Goal: Navigation & Orientation: Find specific page/section

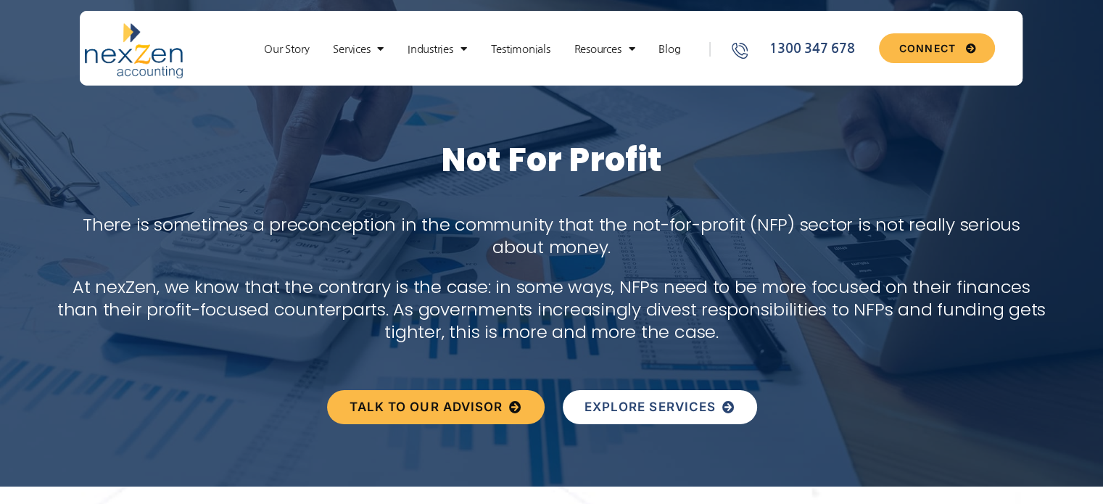
click at [647, 405] on span "EXPLORE SERVICES" at bounding box center [650, 407] width 132 height 12
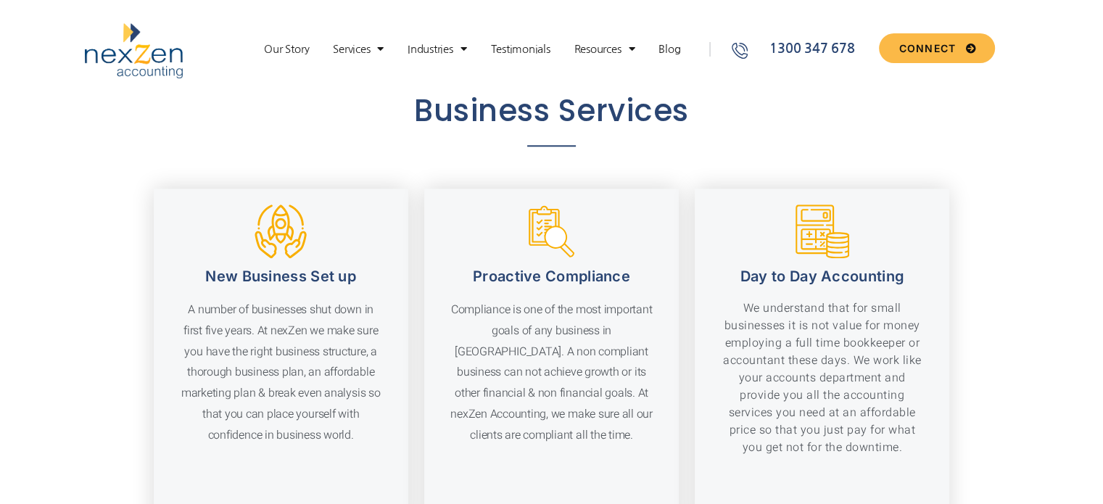
scroll to position [1710, 0]
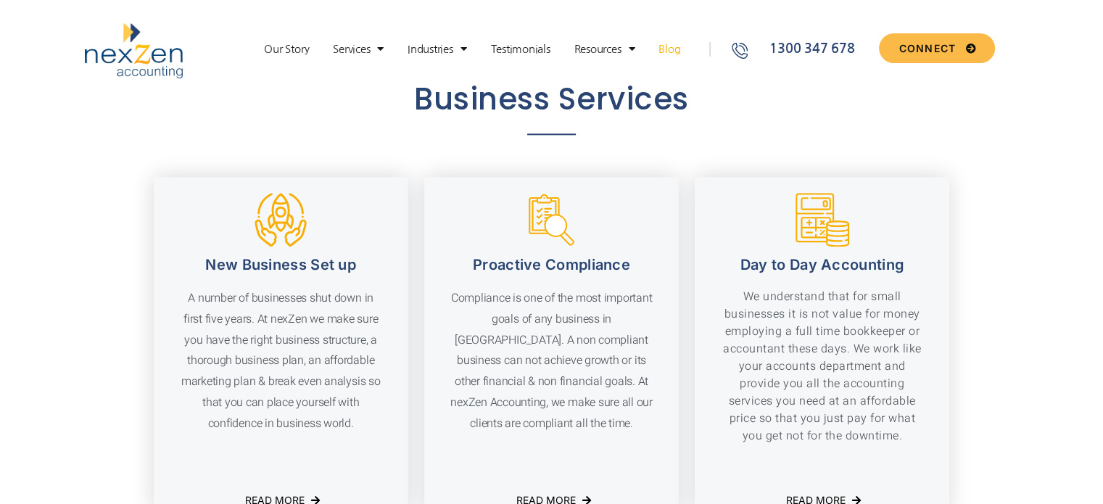
click at [670, 46] on link "Blog" at bounding box center [669, 49] width 36 height 15
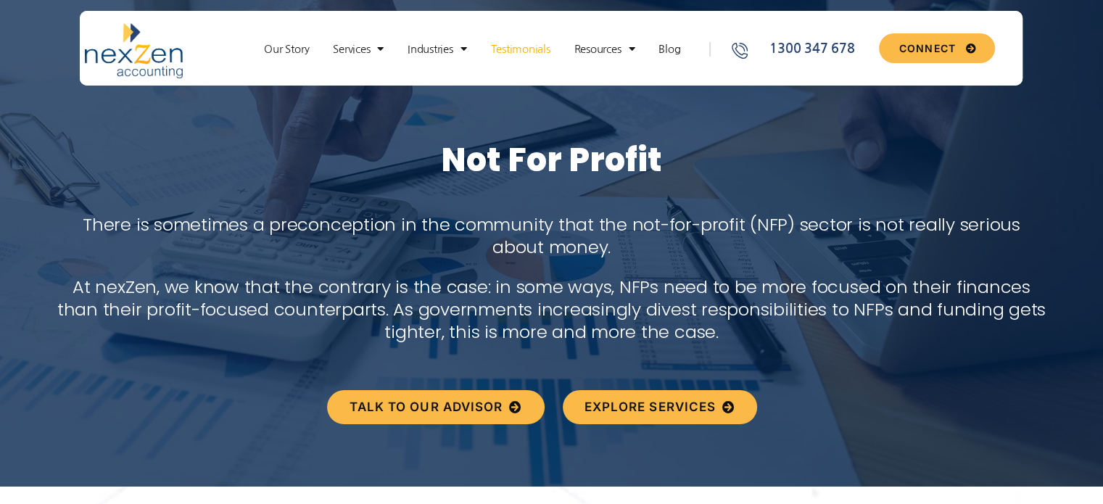
click at [518, 48] on link "Testimonials" at bounding box center [520, 49] width 74 height 15
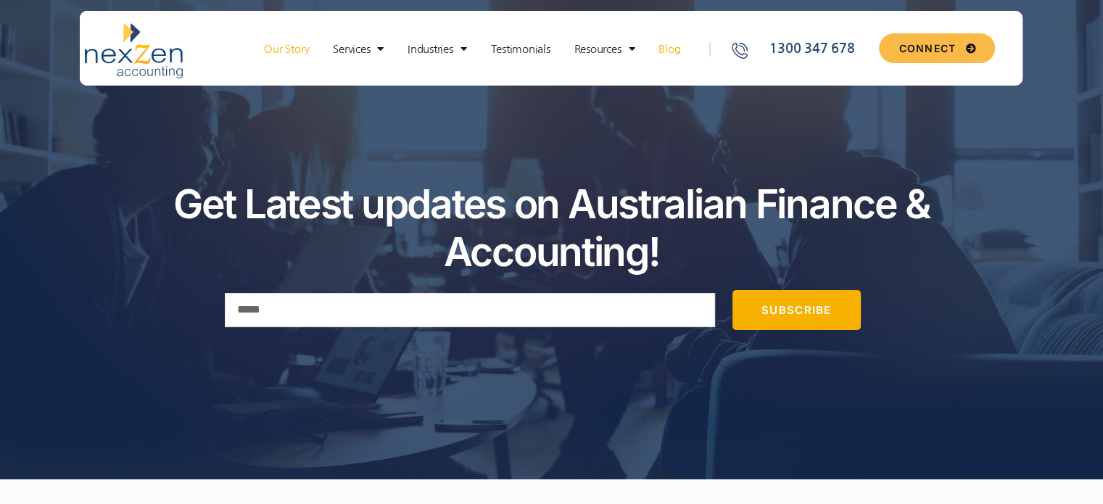
click at [284, 48] on link "Our Story" at bounding box center [286, 49] width 59 height 15
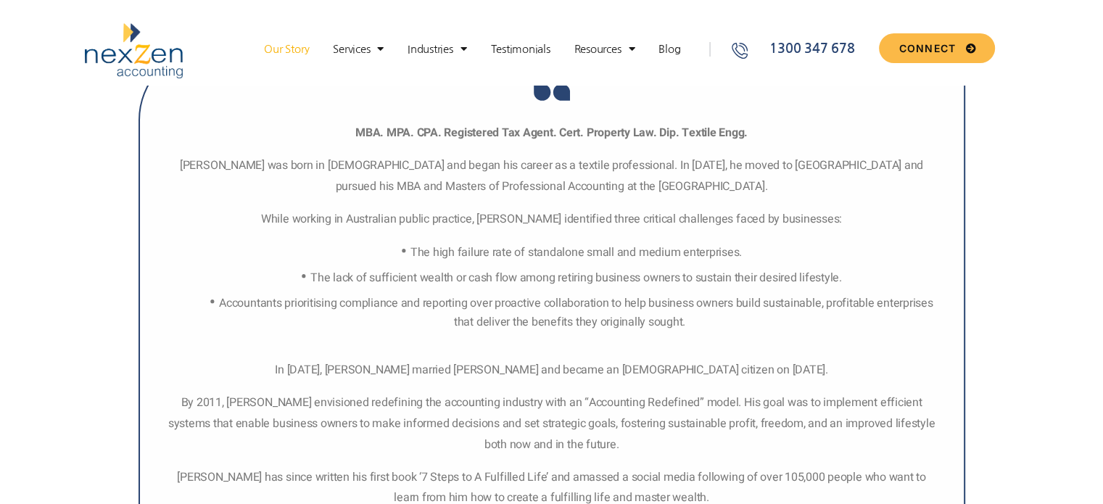
scroll to position [1302, 0]
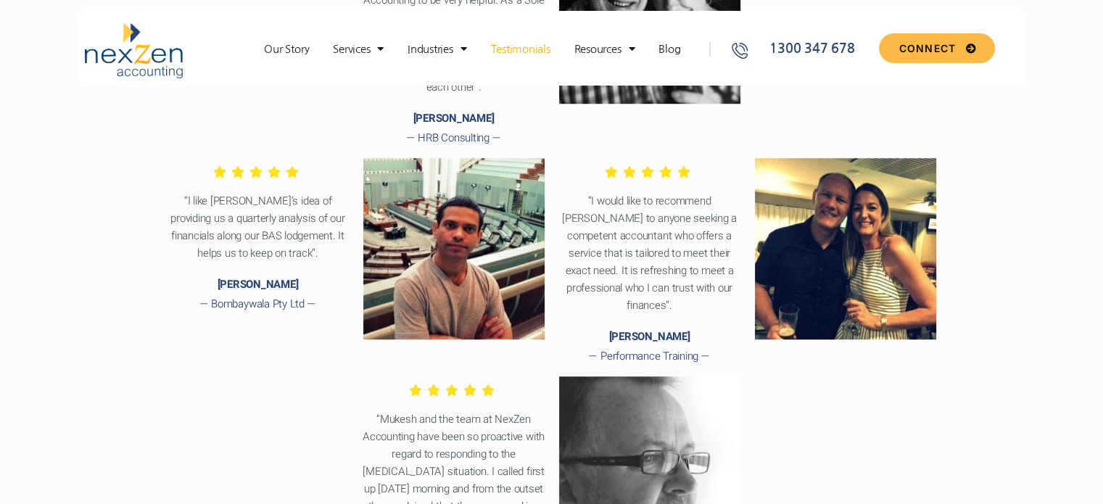
scroll to position [1199, 0]
